Goal: Task Accomplishment & Management: Complete application form

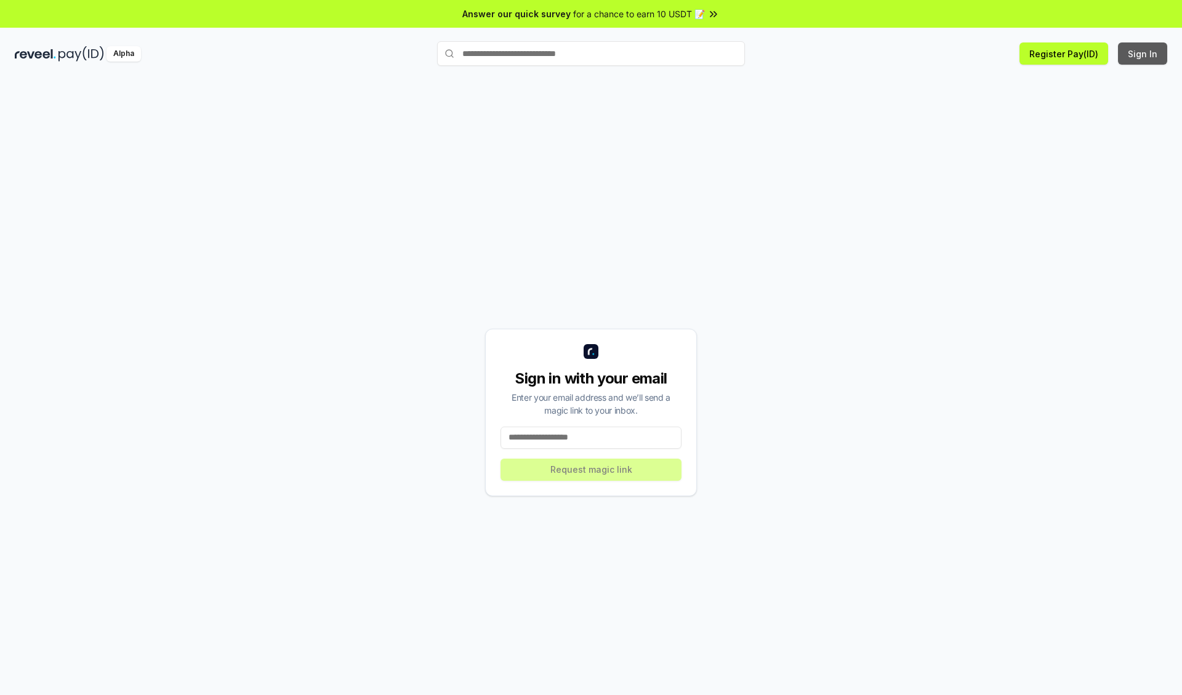
click at [1143, 54] on button "Sign In" at bounding box center [1142, 53] width 49 height 22
type input "**********"
click at [591, 469] on button "Request magic link" at bounding box center [590, 469] width 181 height 22
